Goal: Register for event/course

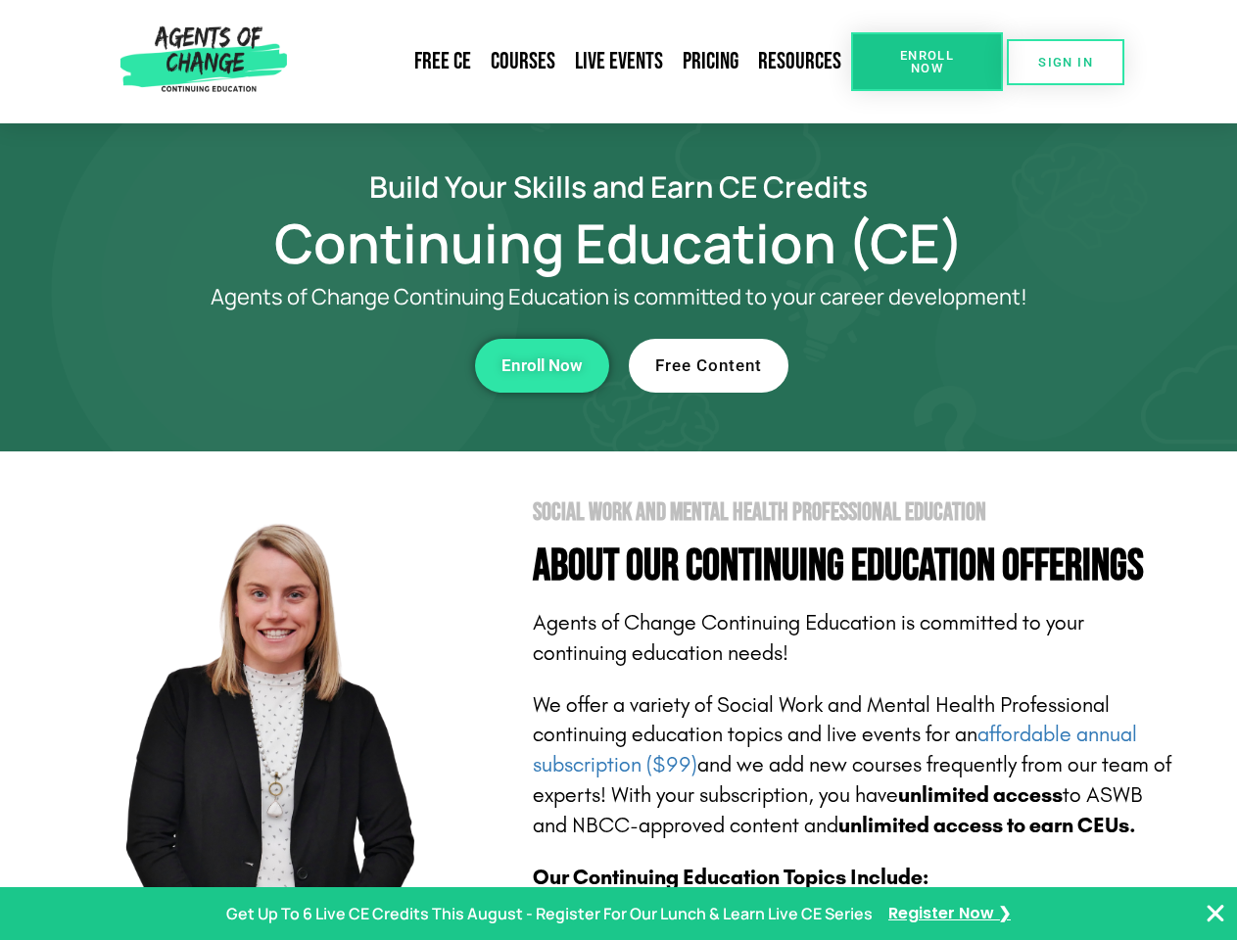
click at [618, 470] on section "Social Work and Mental Health Professional Education About Our Continuing Educa…" at bounding box center [618, 863] width 1237 height 823
click at [927, 62] on span "Enroll Now" at bounding box center [927, 61] width 89 height 25
click at [1066, 62] on span "SIGN IN" at bounding box center [1065, 62] width 55 height 13
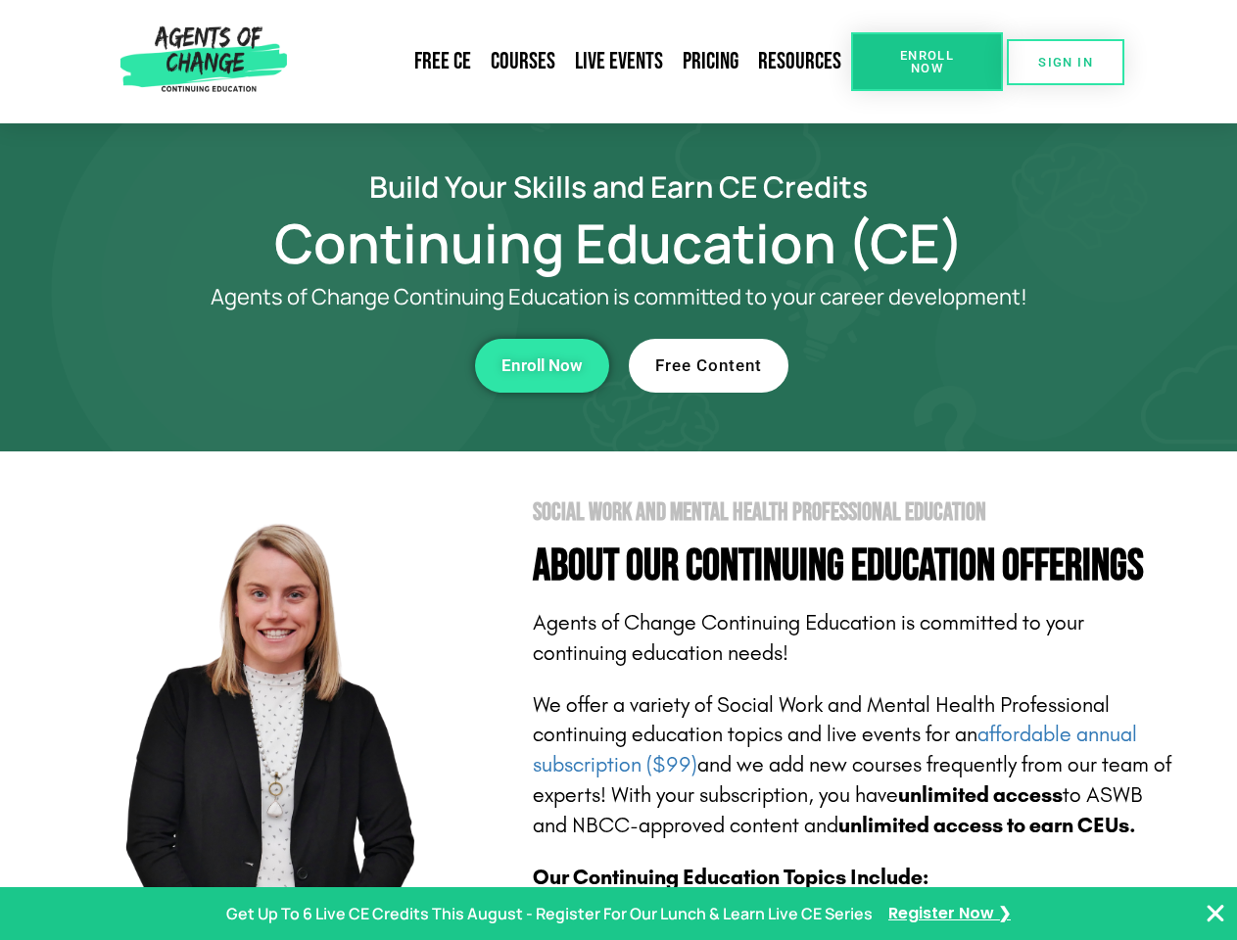
click at [340, 365] on div "Enroll Now" at bounding box center [340, 366] width 539 height 54
click at [542, 365] on span "Enroll Now" at bounding box center [542, 366] width 81 height 17
click at [898, 365] on div "Free Content" at bounding box center [898, 366] width 539 height 54
